Goal: Check status: Check status

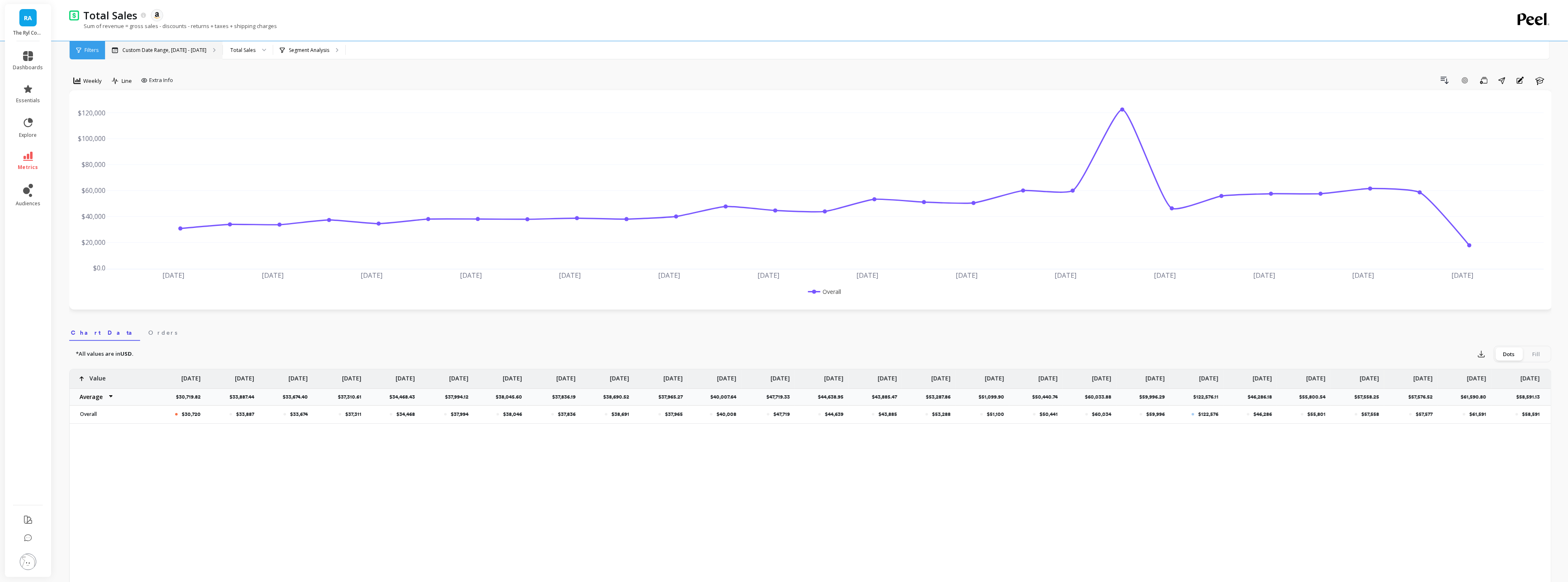
click at [172, 52] on p "Custom Date Range, [DATE] - [DATE]" at bounding box center [164, 50] width 84 height 6
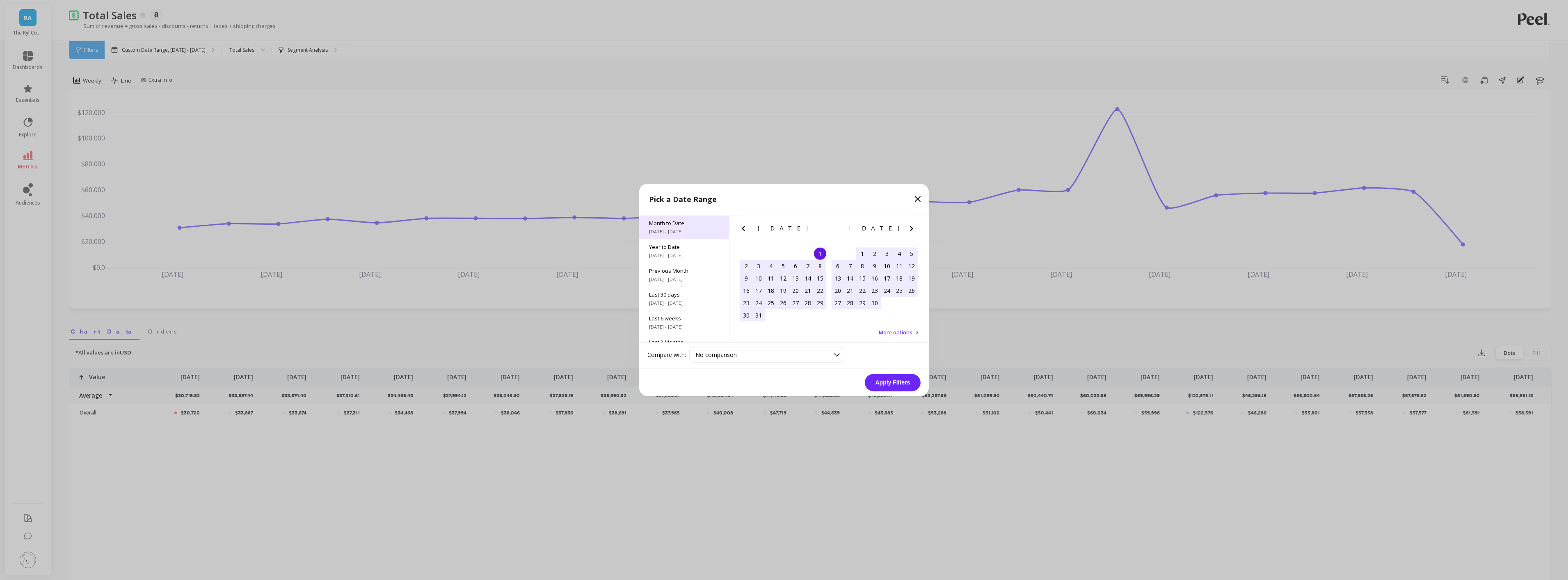
click at [702, 216] on div "Month to Date [DATE] - [DATE]" at bounding box center [684, 227] width 90 height 24
click at [879, 379] on button "Apply Filters" at bounding box center [892, 382] width 56 height 17
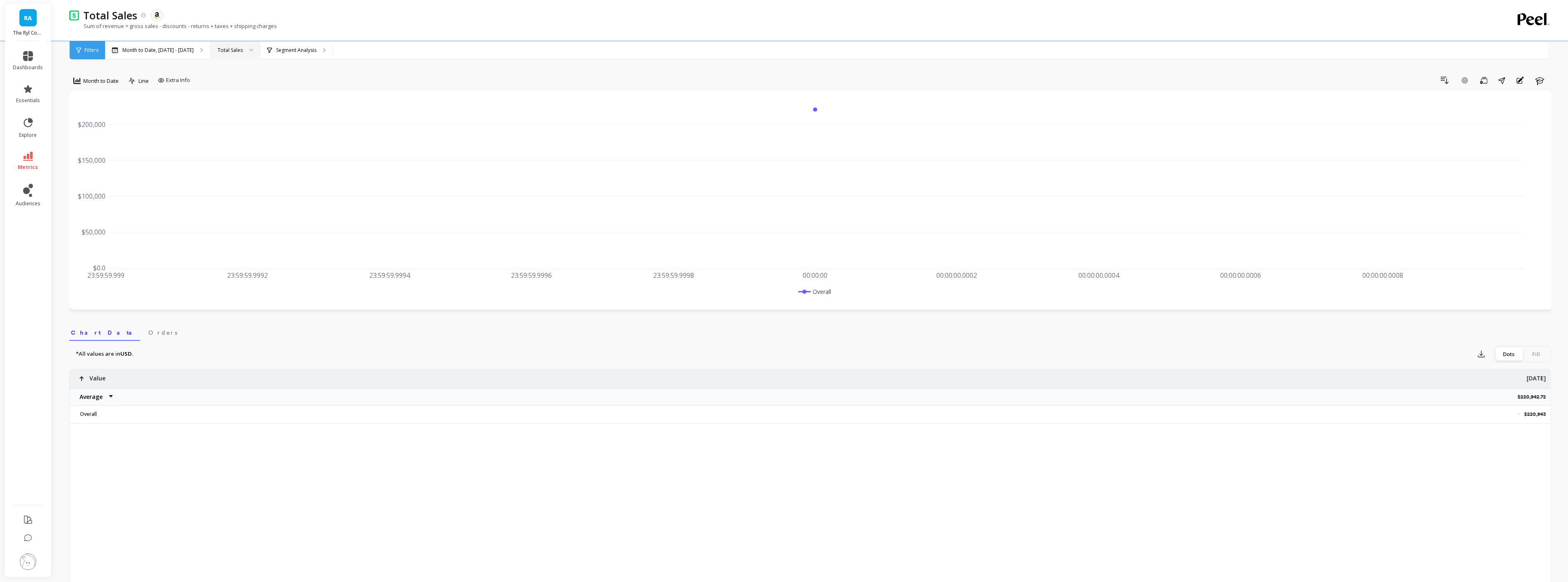
click at [228, 50] on div "Total Sales" at bounding box center [230, 50] width 25 height 8
click at [155, 50] on p "Month to Date, [DATE] - [DATE]" at bounding box center [158, 50] width 72 height 6
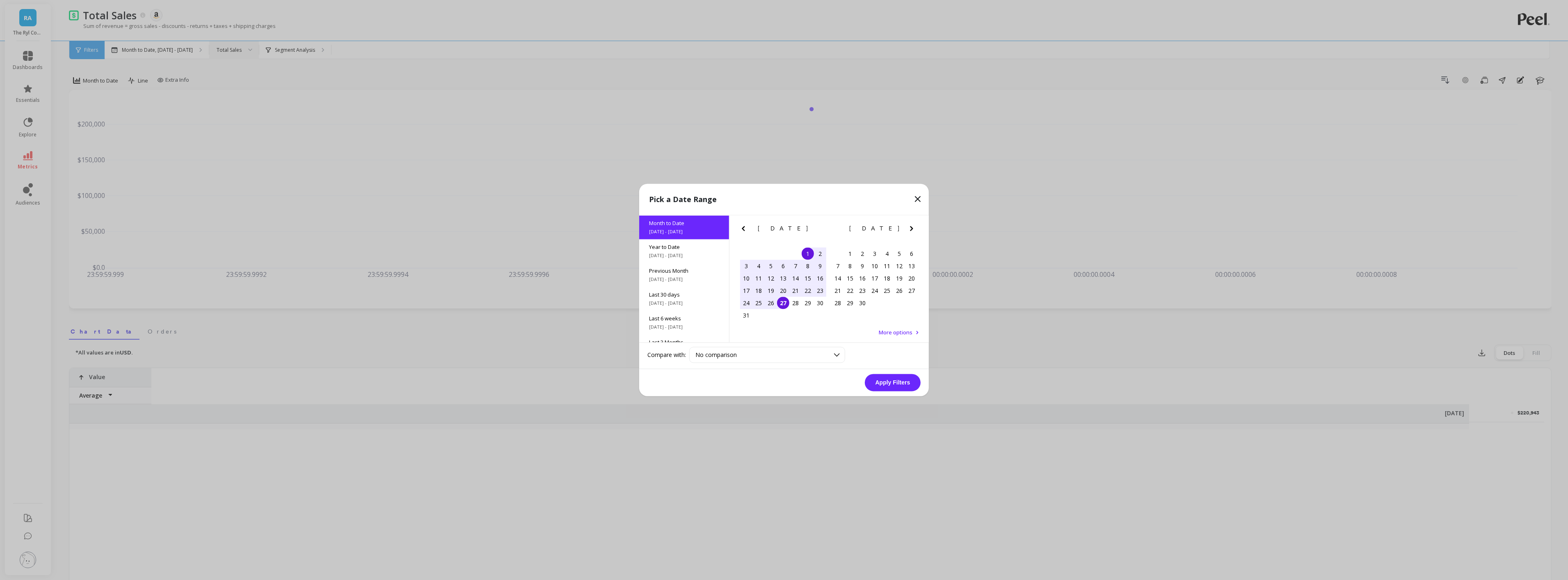
click at [757, 338] on div "[DATE] Su Mo Tu We Th Fr Sa 27 28 29 30 31 1 2 3 4 5 6 7 8 9 10 11 12 13 14 15 …" at bounding box center [829, 279] width 200 height 127
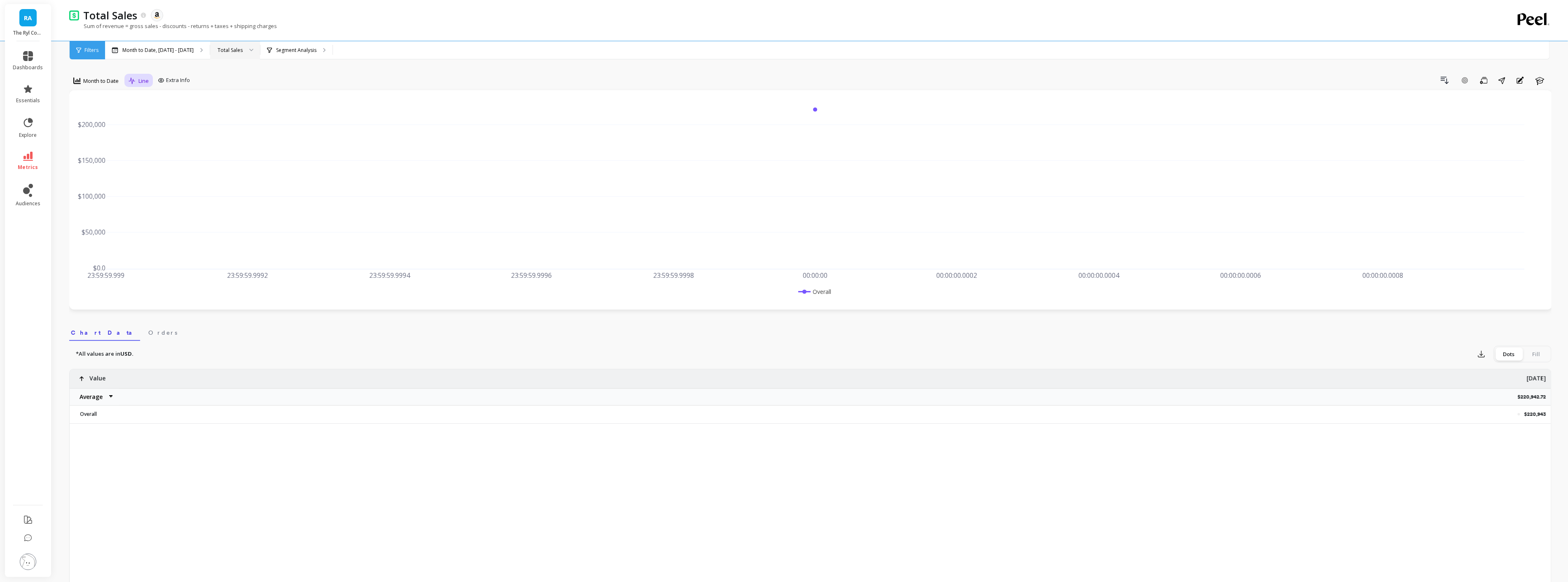
click at [132, 81] on icon at bounding box center [132, 81] width 6 height 6
click at [244, 52] on div at bounding box center [248, 50] width 10 height 18
click at [533, 67] on div "Month to Date Line Extra Info Drill Down Add Goal Save Share Annotations Learn …" at bounding box center [810, 472] width 1482 height 880
click at [88, 82] on span "Month to Date" at bounding box center [101, 81] width 35 height 8
click at [97, 116] on div "Daily" at bounding box center [99, 115] width 47 height 8
